Goal: Navigation & Orientation: Find specific page/section

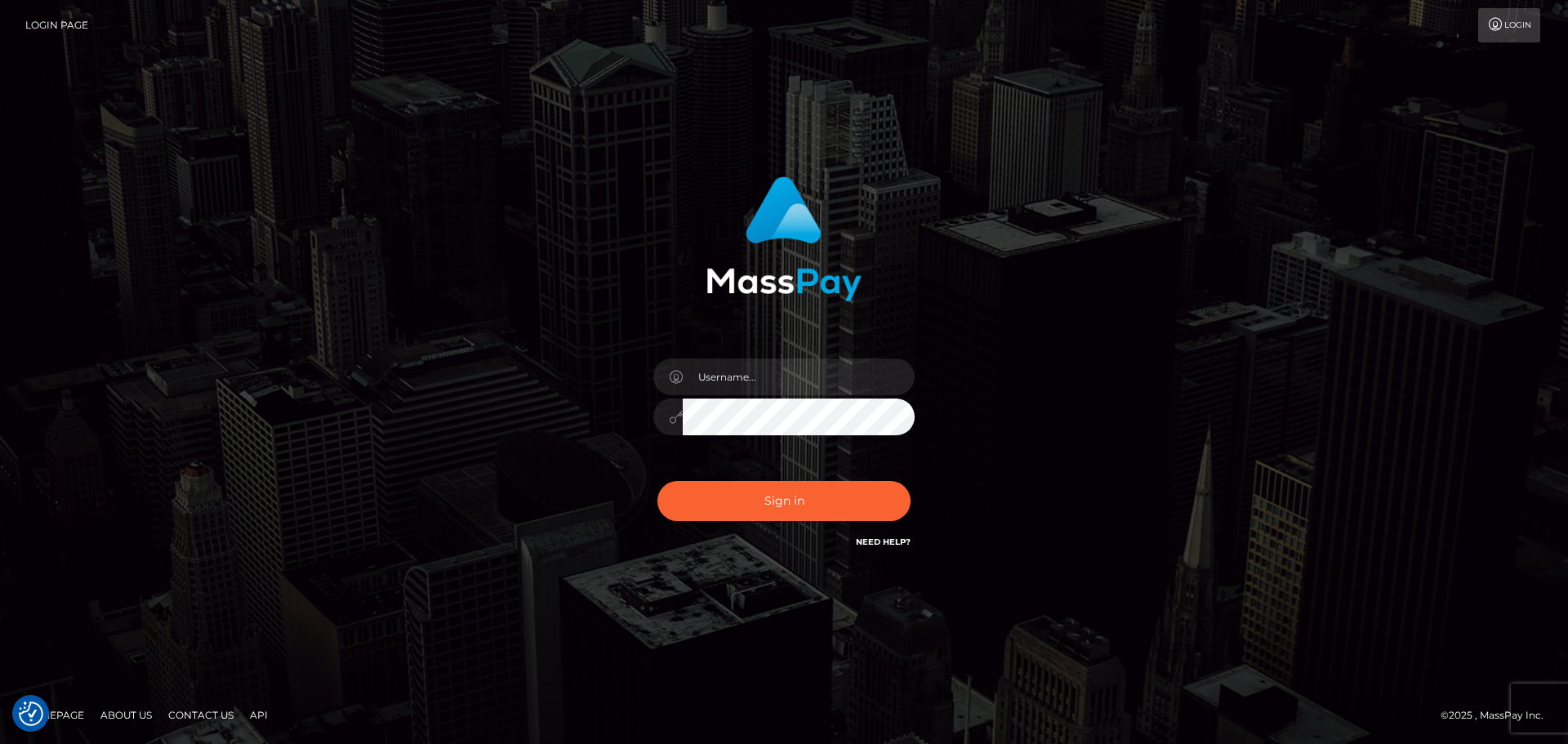
click at [761, 353] on div at bounding box center [784, 408] width 285 height 124
click at [752, 381] on input "text" at bounding box center [798, 376] width 232 height 36
click at [824, 382] on input "text" at bounding box center [798, 376] width 232 height 36
click at [0, 743] on com-1password-button at bounding box center [0, 744] width 0 height 0
type input "dawson.throne"
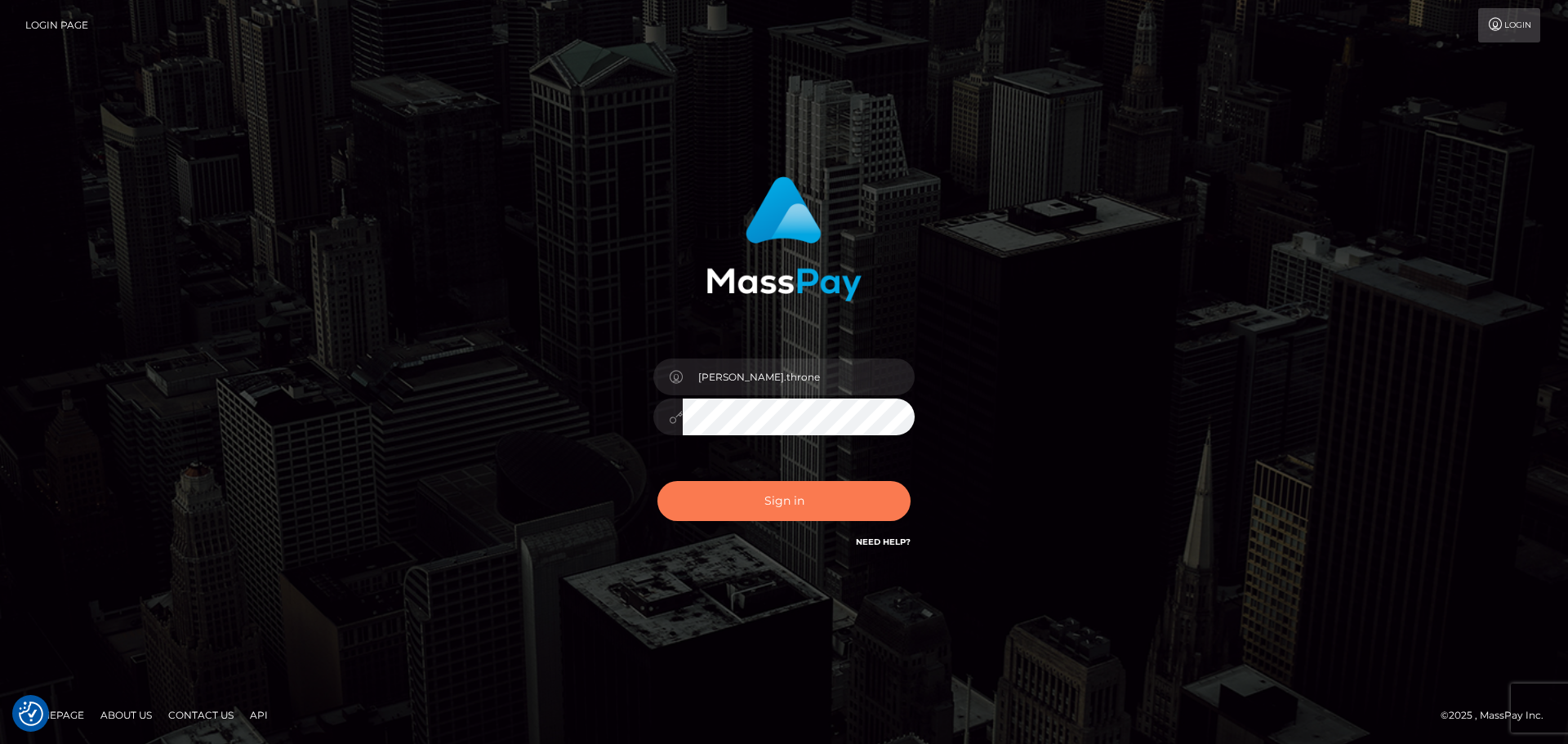
click at [842, 494] on button "Sign in" at bounding box center [784, 501] width 254 height 40
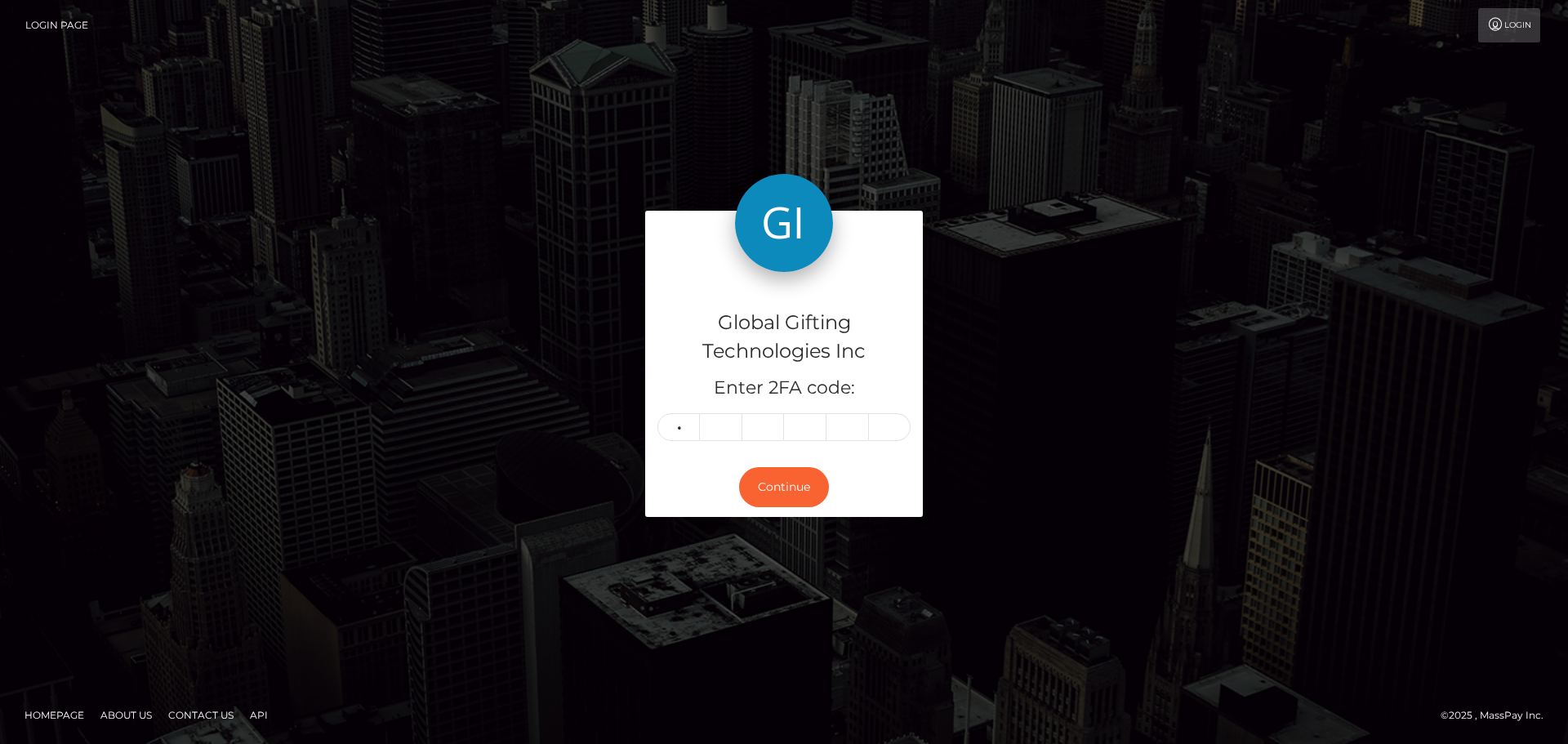
type input "4"
type input "6"
type input "2"
type input "1"
type input "2"
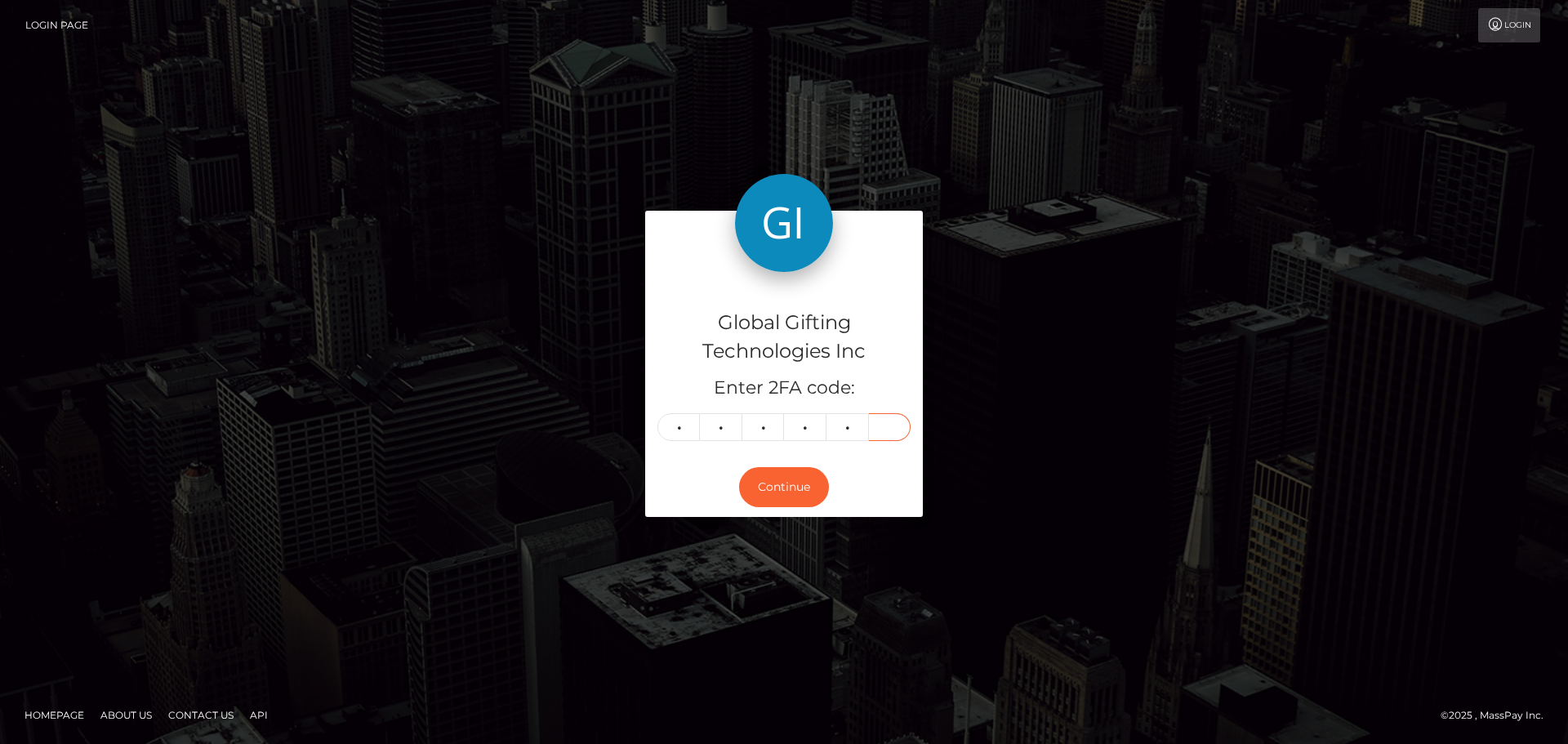
type input "9"
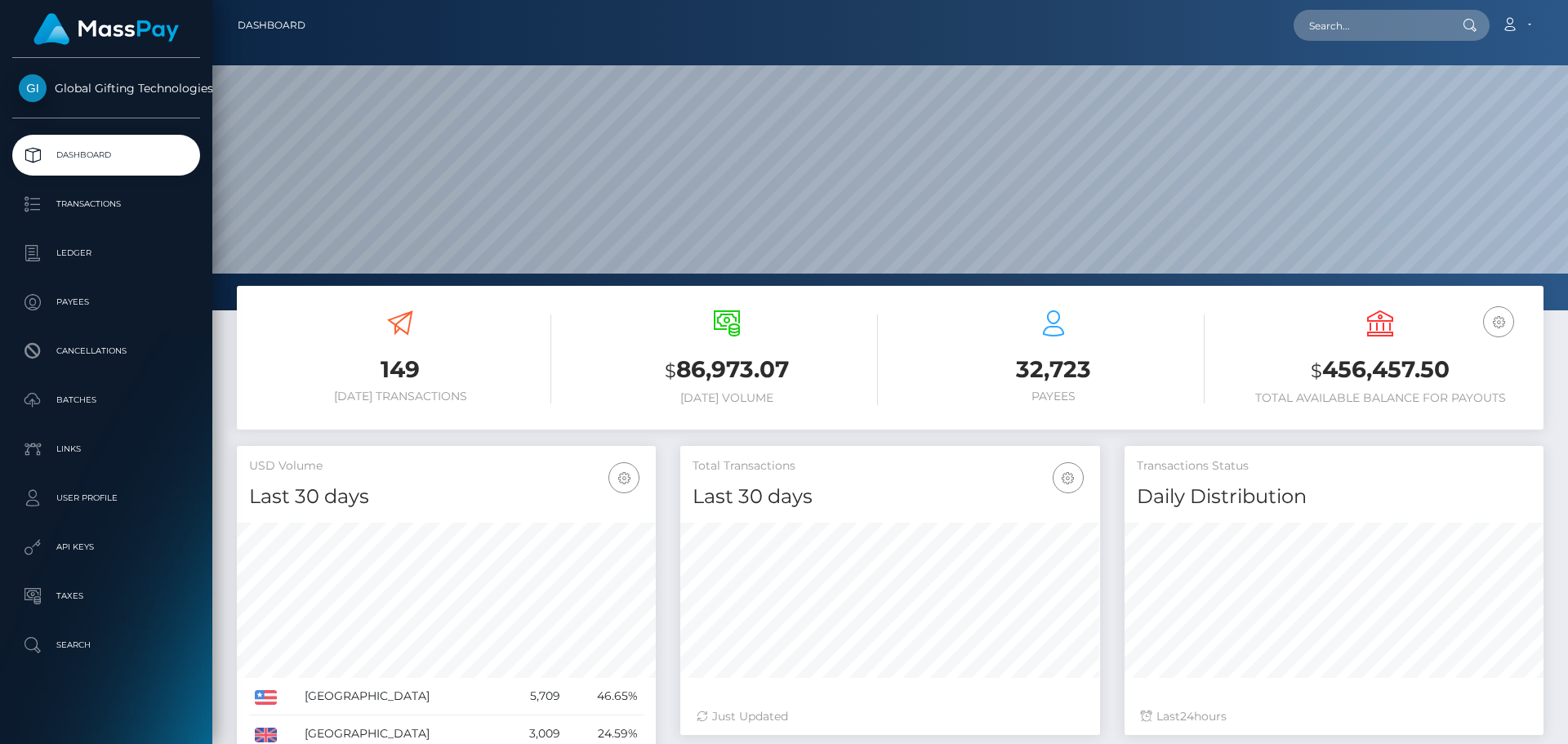
scroll to position [290, 420]
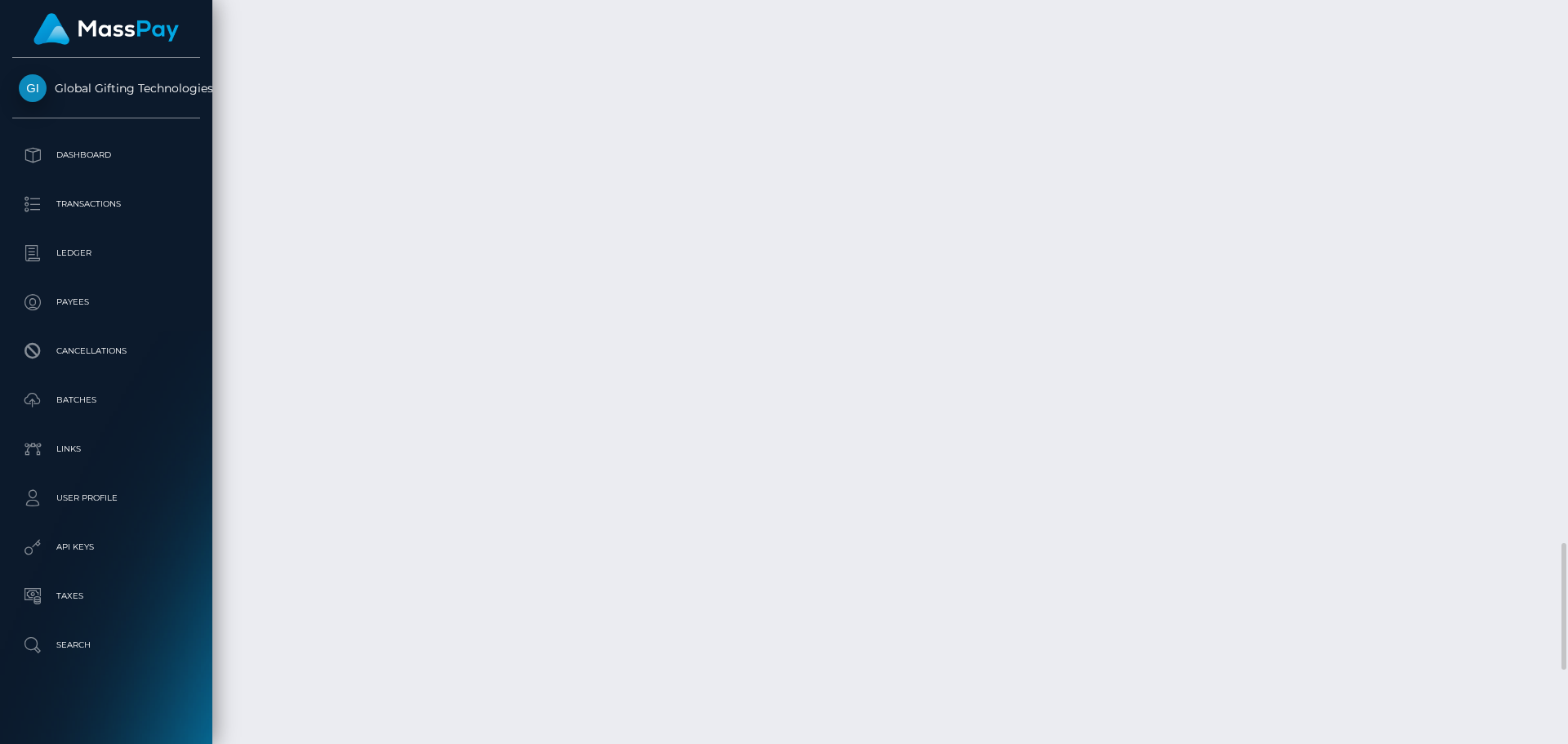
scroll to position [3616, 0]
